Goal: Transaction & Acquisition: Purchase product/service

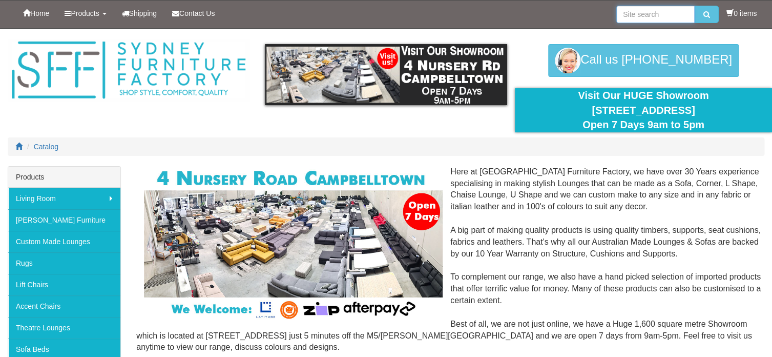
click at [651, 15] on input "search" at bounding box center [655, 14] width 78 height 17
type input "lazboy"
click at [695, 6] on button "submit" at bounding box center [707, 14] width 24 height 17
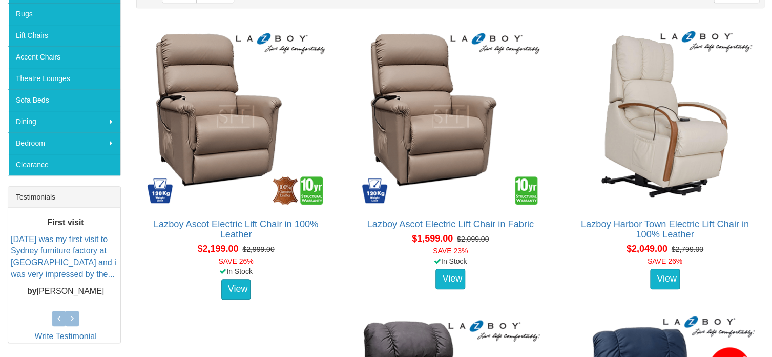
scroll to position [245, 0]
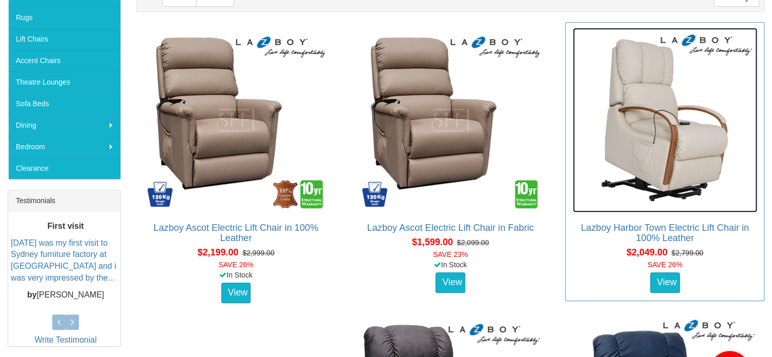
click at [646, 158] on img at bounding box center [665, 120] width 184 height 184
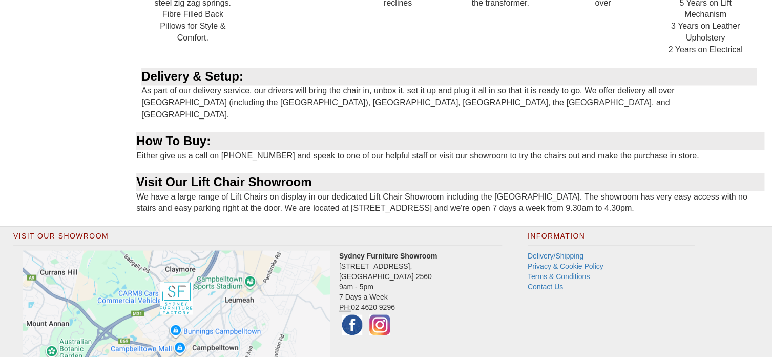
scroll to position [774, 0]
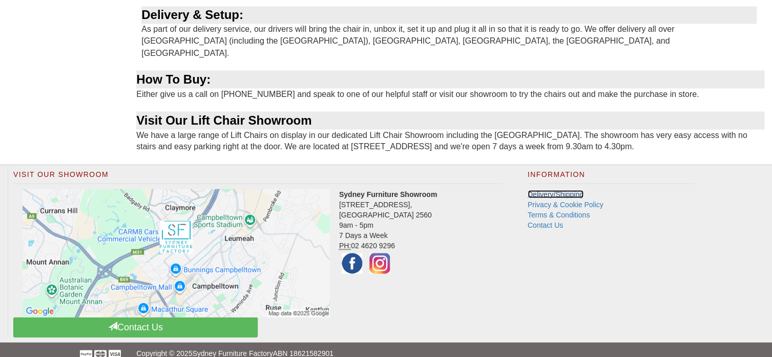
click at [551, 190] on link "Delivery/Shipping" at bounding box center [556, 194] width 56 height 8
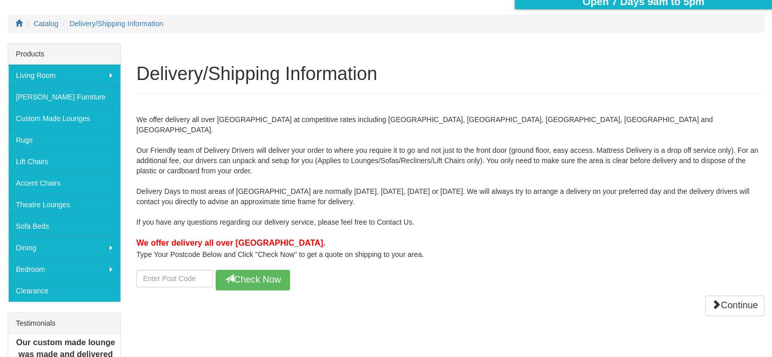
scroll to position [129, 0]
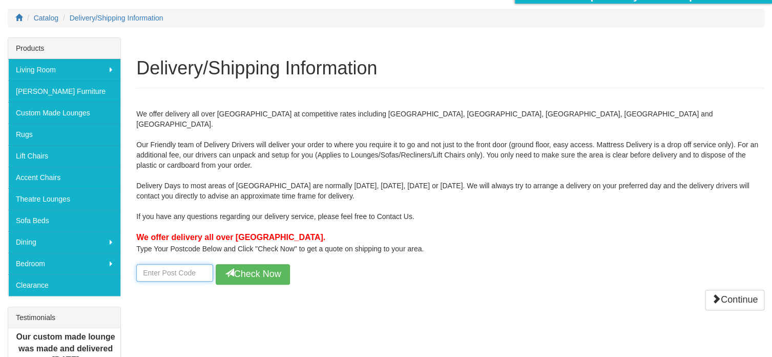
click at [160, 264] on input "number" at bounding box center [174, 272] width 77 height 17
type input "2602"
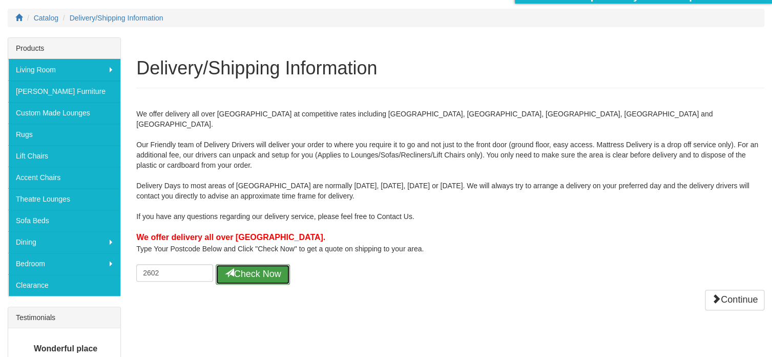
click at [232, 268] on icon at bounding box center [229, 272] width 9 height 9
